Goal: Transaction & Acquisition: Subscribe to service/newsletter

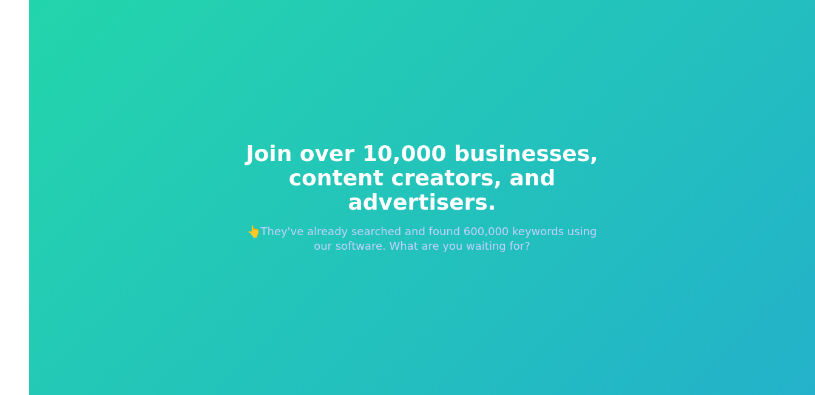
click at [458, 228] on p "👆They've already searched and found 600,000 keywords using our software. What a…" at bounding box center [422, 238] width 369 height 29
drag, startPoint x: 507, startPoint y: 218, endPoint x: 469, endPoint y: 223, distance: 39.1
click at [557, 224] on p "👆They've already searched and found 600,000 keywords using our software. What a…" at bounding box center [422, 238] width 369 height 29
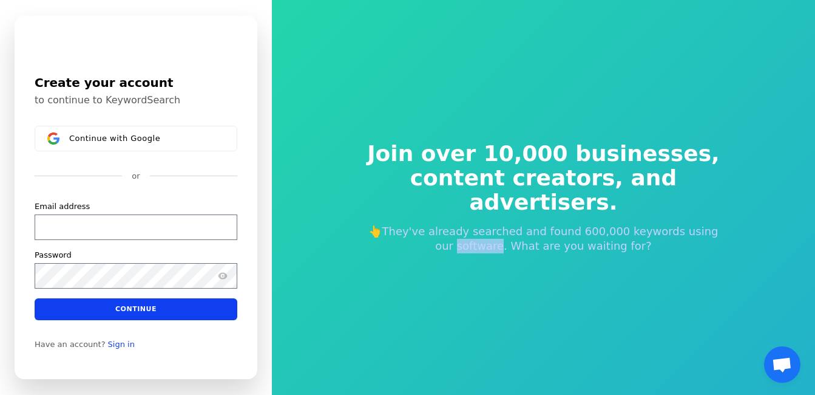
drag, startPoint x: 399, startPoint y: 230, endPoint x: 497, endPoint y: 237, distance: 98.0
click at [497, 237] on p "👆They've already searched and found 600,000 keywords using our software. What a…" at bounding box center [543, 238] width 369 height 29
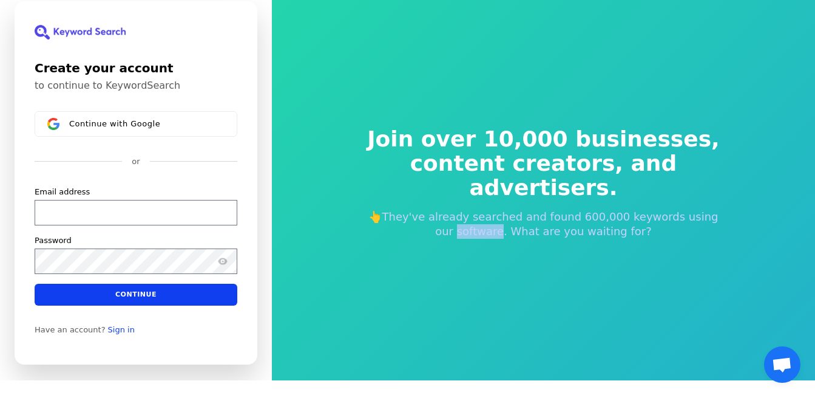
click at [434, 306] on div "Join over 10,000 businesses, content creators, and advertisers. 👆They've alread…" at bounding box center [543, 182] width 543 height 395
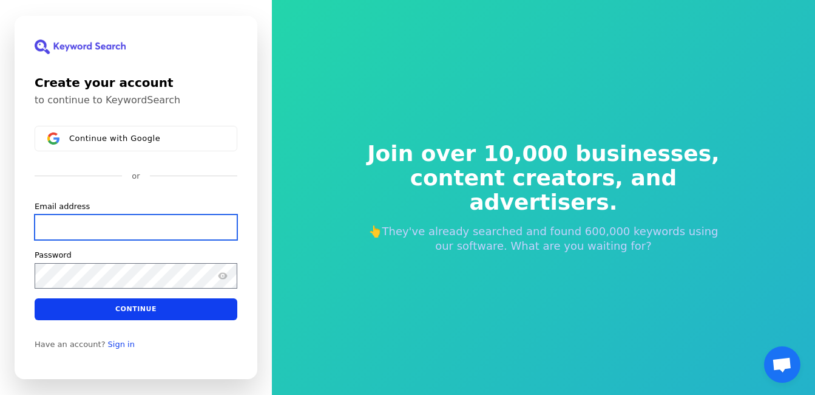
click at [113, 228] on input "Email address" at bounding box center [136, 226] width 203 height 25
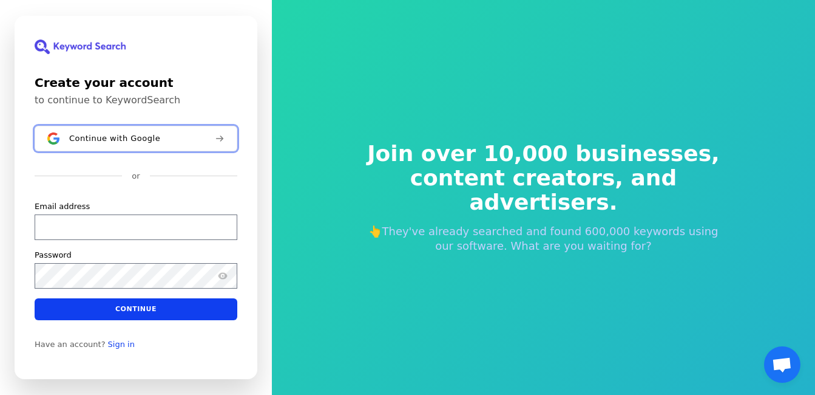
click at [122, 142] on span "Continue with Google" at bounding box center [114, 139] width 91 height 10
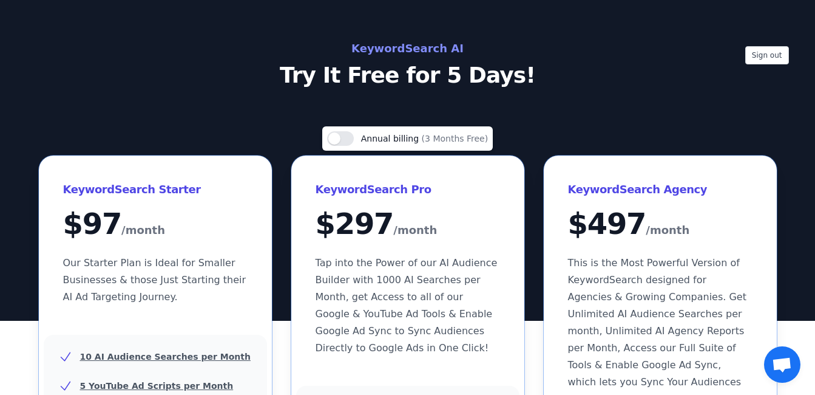
click at [417, 76] on p "Try It Free for 5 Days!" at bounding box center [408, 75] width 544 height 24
click at [382, 63] on p "Try It Free for 5 Days!" at bounding box center [408, 75] width 544 height 24
click at [386, 53] on h2 "KeywordSearch AI" at bounding box center [408, 48] width 544 height 19
click at [377, 83] on p "Try It Free for 5 Days!" at bounding box center [408, 75] width 544 height 24
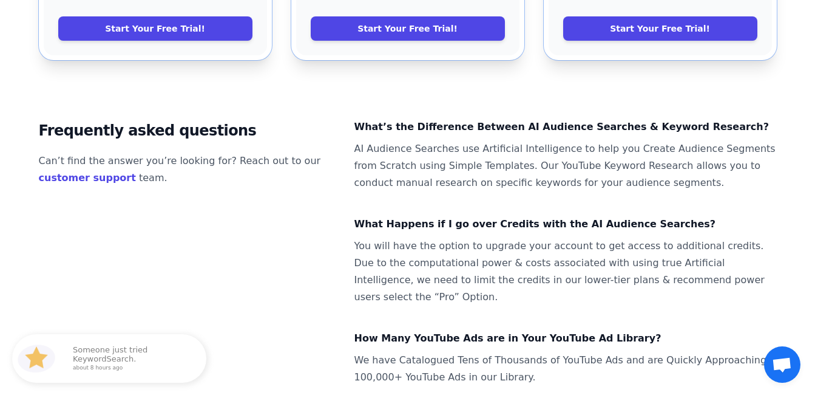
scroll to position [668, 0]
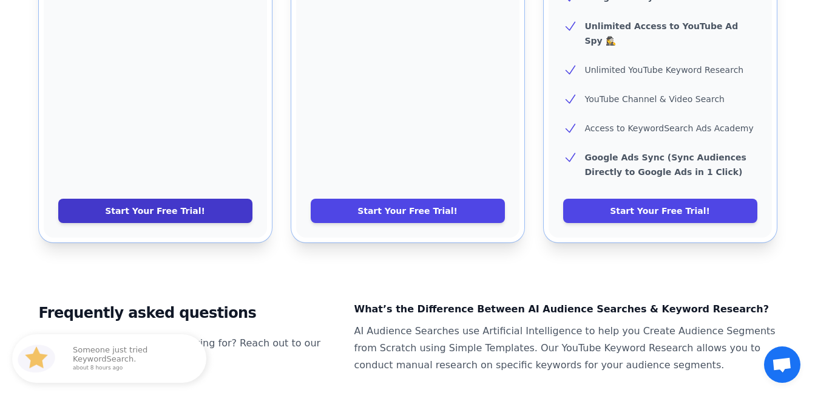
click at [186, 198] on link "Start Your Free Trial!" at bounding box center [155, 210] width 194 height 24
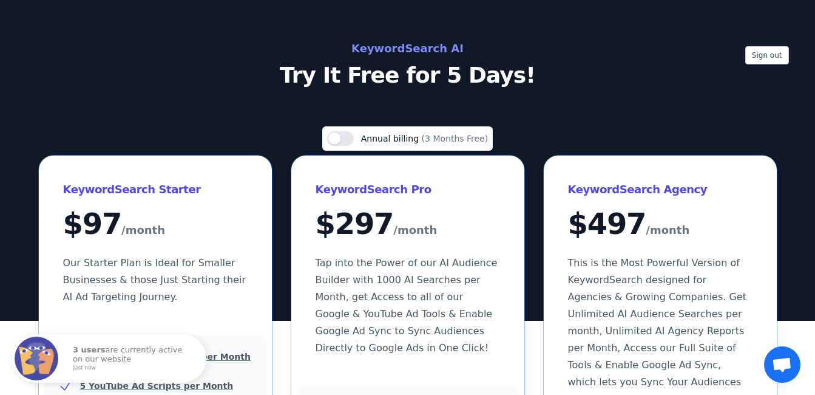
click at [402, 76] on p "Try It Free for 5 Days!" at bounding box center [408, 75] width 544 height 24
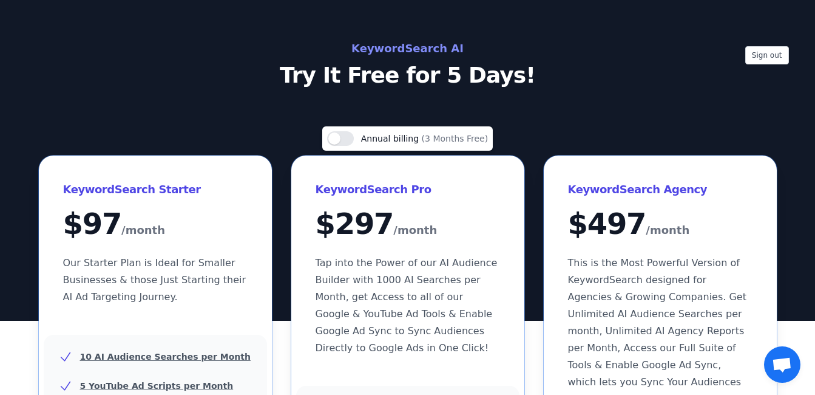
click at [415, 46] on h2 "KeywordSearch AI" at bounding box center [408, 48] width 544 height 19
click at [324, 84] on p "Try It Free for 5 Days!" at bounding box center [408, 75] width 544 height 24
